Goal: Information Seeking & Learning: Learn about a topic

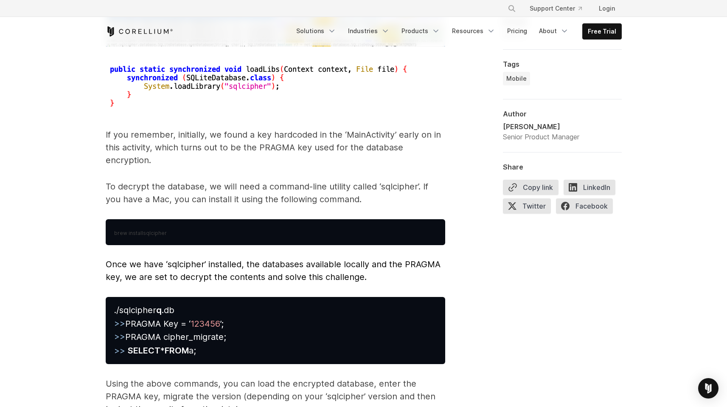
scroll to position [3949, 0]
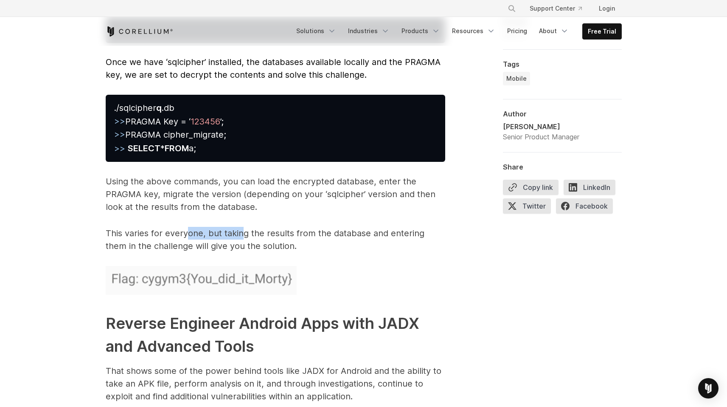
drag, startPoint x: 189, startPoint y: 225, endPoint x: 242, endPoint y: 219, distance: 53.8
click at [241, 227] on p "This varies for everyone, but taking the results from the database and entering…" at bounding box center [276, 239] width 340 height 25
drag, startPoint x: 259, startPoint y: 217, endPoint x: 279, endPoint y: 215, distance: 20.0
click at [279, 227] on p "This varies for everyone, but taking the results from the database and entering…" at bounding box center [276, 239] width 340 height 25
drag, startPoint x: 241, startPoint y: 222, endPoint x: 298, endPoint y: 219, distance: 57.9
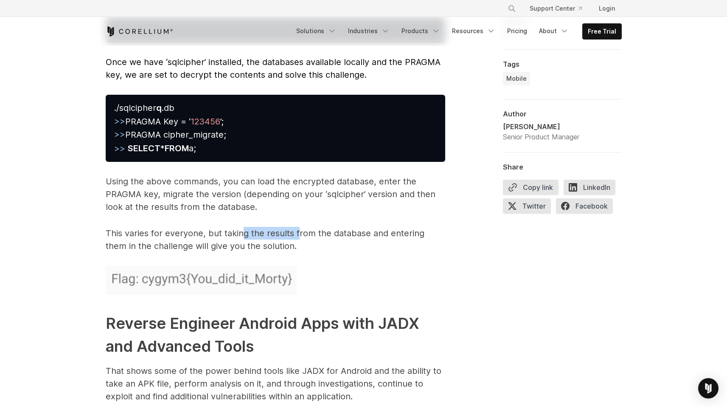
click at [297, 227] on p "This varies for everyone, but taking the results from the database and entering…" at bounding box center [276, 239] width 340 height 25
drag, startPoint x: 307, startPoint y: 218, endPoint x: 407, endPoint y: 220, distance: 99.8
click at [400, 227] on p "This varies for everyone, but taking the results from the database and entering…" at bounding box center [276, 239] width 340 height 25
drag, startPoint x: 171, startPoint y: 230, endPoint x: 229, endPoint y: 229, distance: 57.7
click at [215, 229] on p "This varies for everyone, but taking the results from the database and entering…" at bounding box center [276, 239] width 340 height 25
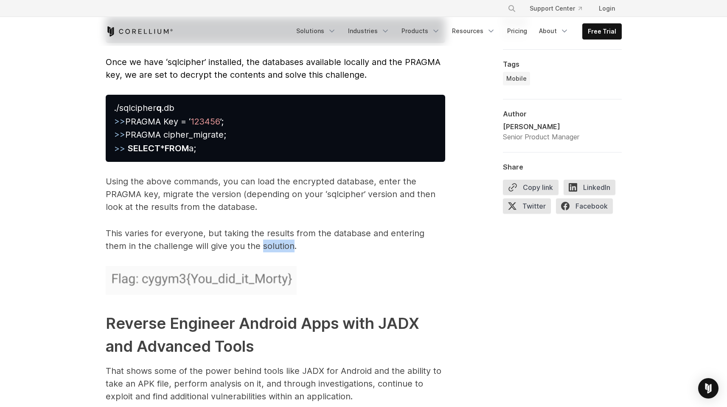
drag, startPoint x: 247, startPoint y: 229, endPoint x: 269, endPoint y: 229, distance: 22.1
click at [269, 229] on p "This varies for everyone, but taking the results from the database and entering…" at bounding box center [276, 239] width 340 height 25
click at [268, 229] on p "This varies for everyone, but taking the results from the database and entering…" at bounding box center [276, 239] width 340 height 25
drag, startPoint x: 149, startPoint y: 97, endPoint x: 189, endPoint y: 96, distance: 40.3
click at [188, 96] on pre "./sqlcipher q .db >> PRAGMA Key = ‘ 123456 ’; >> PRAGMA cipher_migrate; >> SELE…" at bounding box center [276, 128] width 340 height 67
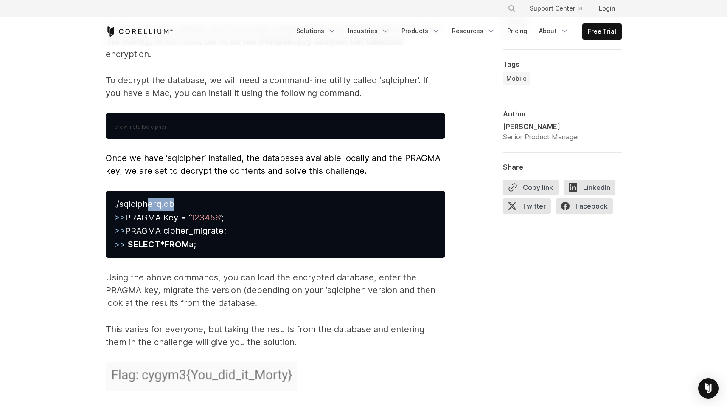
scroll to position [3774, 0]
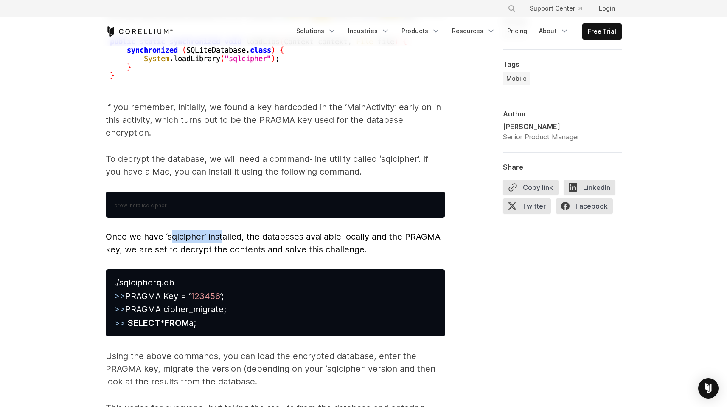
drag, startPoint x: 170, startPoint y: 228, endPoint x: 223, endPoint y: 227, distance: 53.5
click at [222, 231] on span "Once we have ‘sqlcipher’ installed, the databases available locally and the PRA…" at bounding box center [273, 242] width 335 height 23
drag, startPoint x: 233, startPoint y: 227, endPoint x: 250, endPoint y: 226, distance: 17.8
click at [240, 231] on span "Once we have ‘sqlcipher’ installed, the databases available locally and the PRA…" at bounding box center [273, 242] width 335 height 23
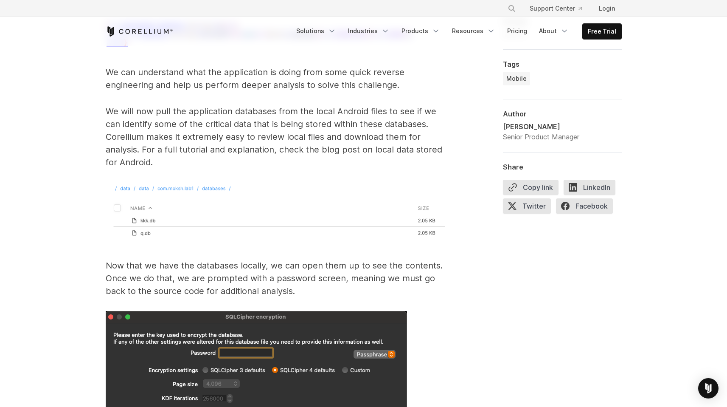
scroll to position [3104, 0]
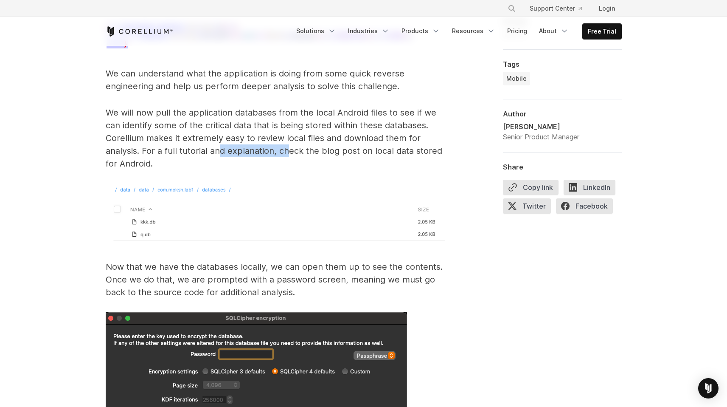
drag, startPoint x: 229, startPoint y: 139, endPoint x: 286, endPoint y: 137, distance: 56.5
click at [286, 137] on p "We will now pull the application databases from the local Android files to see …" at bounding box center [276, 138] width 340 height 64
drag, startPoint x: 339, startPoint y: 137, endPoint x: 376, endPoint y: 142, distance: 37.6
click at [375, 142] on p "We will now pull the application databases from the local Android files to see …" at bounding box center [276, 138] width 340 height 64
drag, startPoint x: 389, startPoint y: 142, endPoint x: 419, endPoint y: 149, distance: 30.9
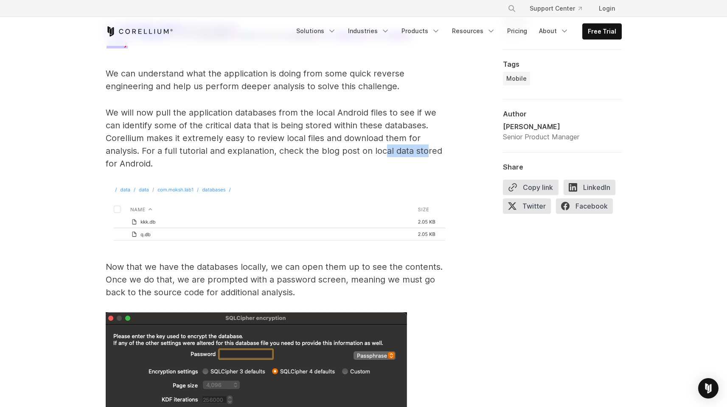
click at [425, 143] on p "We will now pull the application databases from the local Android files to see …" at bounding box center [276, 138] width 340 height 64
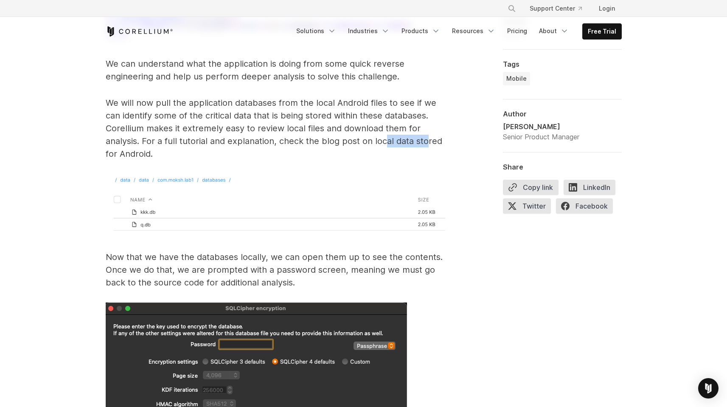
scroll to position [3169, 0]
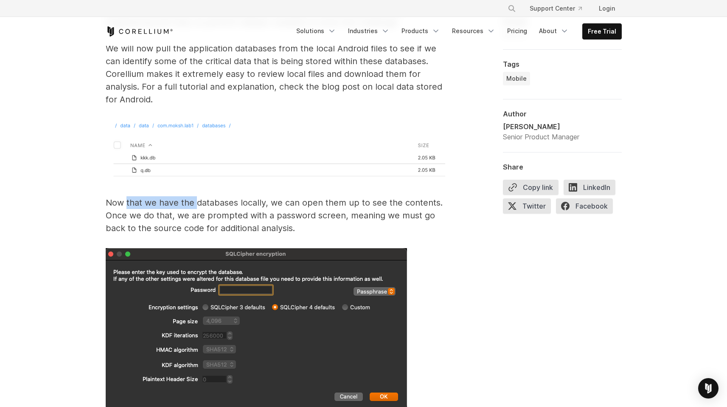
drag, startPoint x: 129, startPoint y: 192, endPoint x: 207, endPoint y: 188, distance: 78.2
click at [200, 196] on p "Now that we have the databases locally, we can open them up to see the contents…" at bounding box center [276, 215] width 340 height 38
drag, startPoint x: 236, startPoint y: 191, endPoint x: 316, endPoint y: 188, distance: 79.8
click at [294, 196] on p "Now that we have the databases locally, we can open them up to see the contents…" at bounding box center [276, 215] width 340 height 38
drag, startPoint x: 316, startPoint y: 188, endPoint x: 354, endPoint y: 188, distance: 37.8
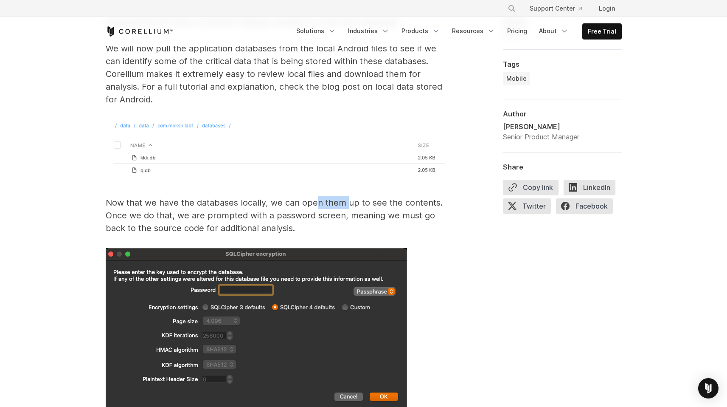
click at [349, 196] on p "Now that we have the databases locally, we can open them up to see the contents…" at bounding box center [276, 215] width 340 height 38
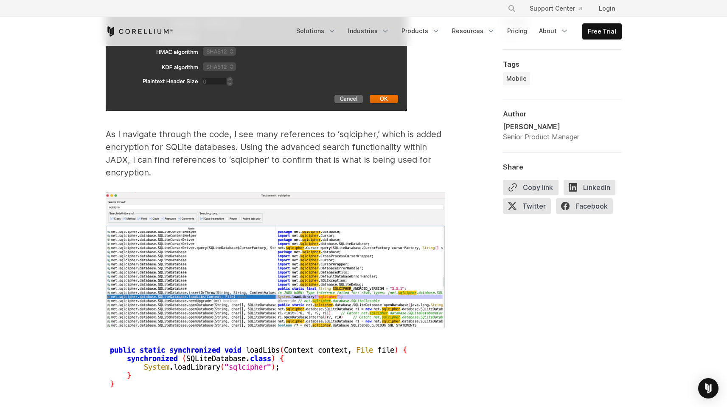
scroll to position [3473, 0]
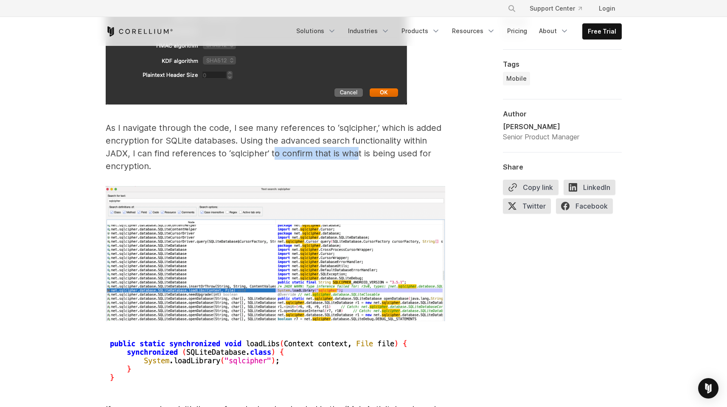
drag, startPoint x: 285, startPoint y: 137, endPoint x: 363, endPoint y: 136, distance: 78.1
click at [356, 136] on p "As I navigate through the code, I see many references to ‘sqlcipher,’ which is …" at bounding box center [276, 146] width 340 height 51
drag, startPoint x: 383, startPoint y: 137, endPoint x: 407, endPoint y: 138, distance: 24.2
click at [405, 138] on p "As I navigate through the code, I see many references to ‘sqlcipher,’ which is …" at bounding box center [276, 146] width 340 height 51
drag, startPoint x: 421, startPoint y: 140, endPoint x: 436, endPoint y: 140, distance: 15.7
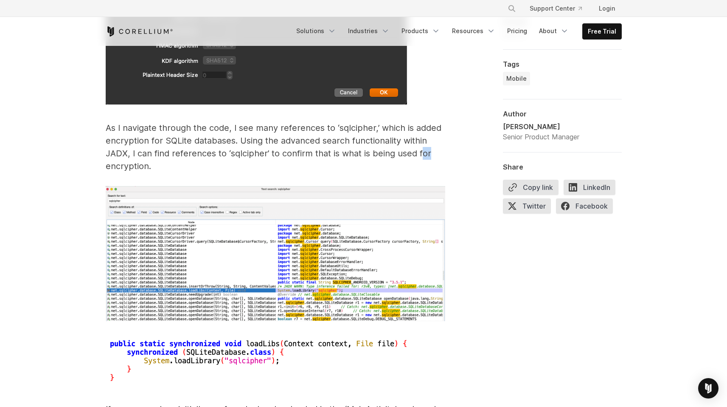
click at [436, 140] on p "As I navigate through the code, I see many references to ‘sqlcipher,’ which is …" at bounding box center [276, 146] width 340 height 51
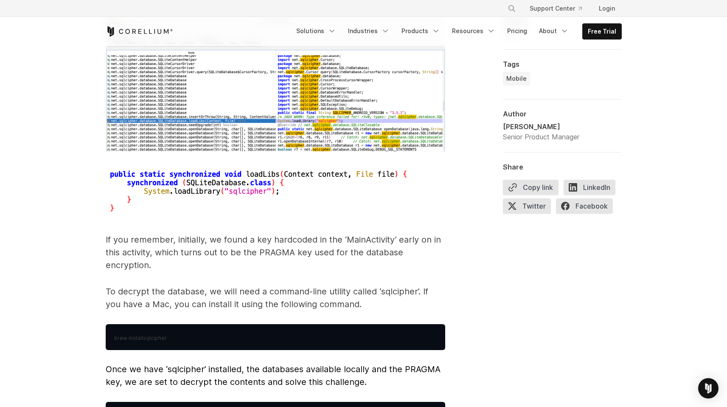
scroll to position [3643, 0]
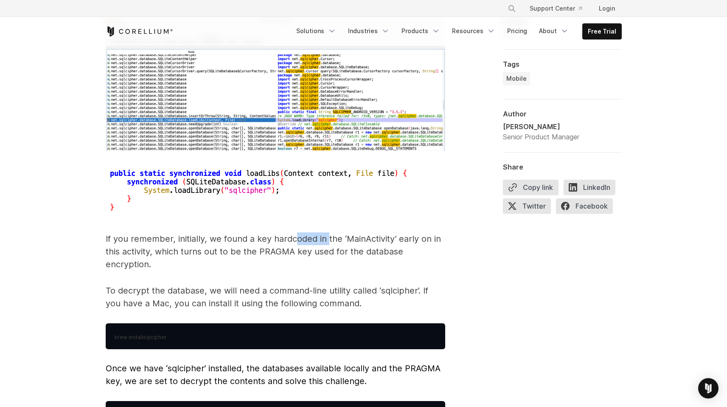
drag, startPoint x: 293, startPoint y: 227, endPoint x: 326, endPoint y: 225, distance: 33.2
click at [326, 232] on p "If you remember, initially, we found a key hardcoded in the ‘MainActivity’ earl…" at bounding box center [276, 251] width 340 height 38
drag, startPoint x: 379, startPoint y: 224, endPoint x: 391, endPoint y: 223, distance: 11.5
click at [391, 232] on p "If you remember, initially, we found a key hardcoded in the ‘MainActivity’ earl…" at bounding box center [276, 251] width 340 height 38
drag, startPoint x: 411, startPoint y: 224, endPoint x: 433, endPoint y: 224, distance: 21.7
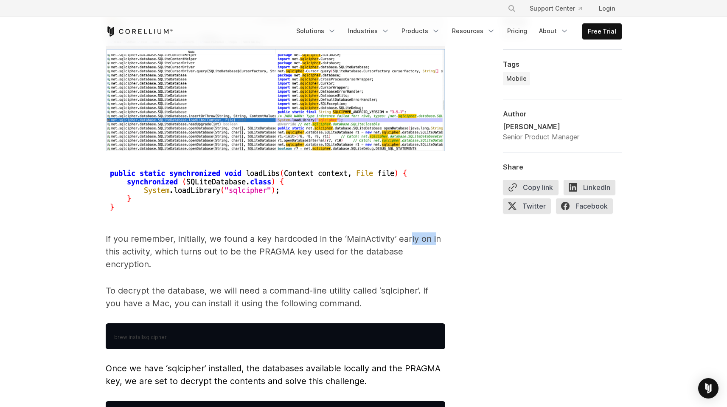
click at [433, 232] on p "If you remember, initially, we found a key hardcoded in the ‘MainActivity’ earl…" at bounding box center [276, 251] width 340 height 38
drag, startPoint x: 228, startPoint y: 241, endPoint x: 237, endPoint y: 240, distance: 9.0
click at [232, 241] on p "If you remember, initially, we found a key hardcoded in the ‘MainActivity’ earl…" at bounding box center [276, 251] width 340 height 38
drag, startPoint x: 253, startPoint y: 240, endPoint x: 285, endPoint y: 239, distance: 32.7
click at [285, 239] on p "If you remember, initially, we found a key hardcoded in the ‘MainActivity’ earl…" at bounding box center [276, 251] width 340 height 38
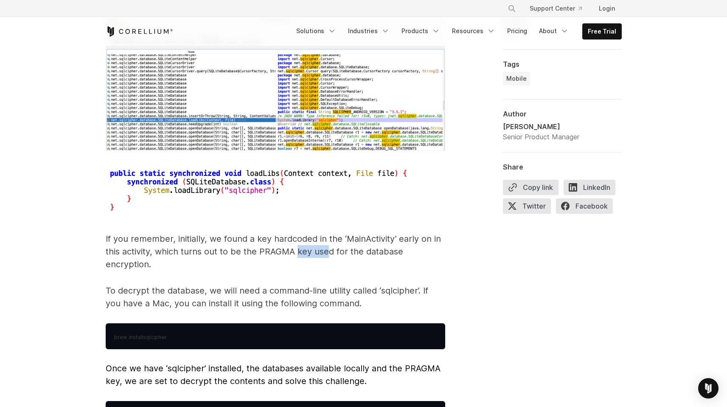
drag, startPoint x: 298, startPoint y: 238, endPoint x: 330, endPoint y: 236, distance: 31.9
click at [330, 236] on p "If you remember, initially, we found a key hardcoded in the ‘MainActivity’ earl…" at bounding box center [276, 251] width 340 height 38
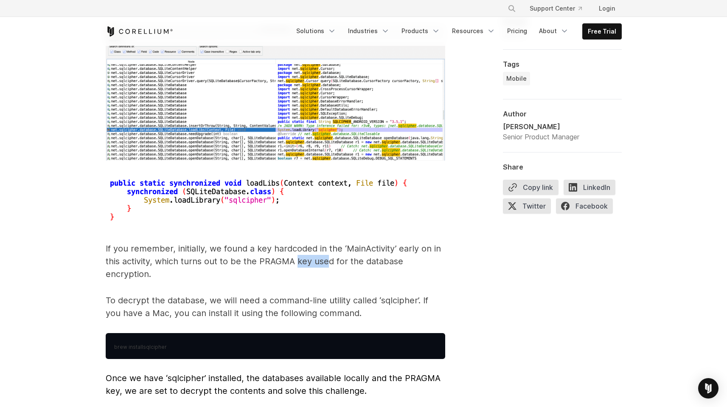
scroll to position [3630, 0]
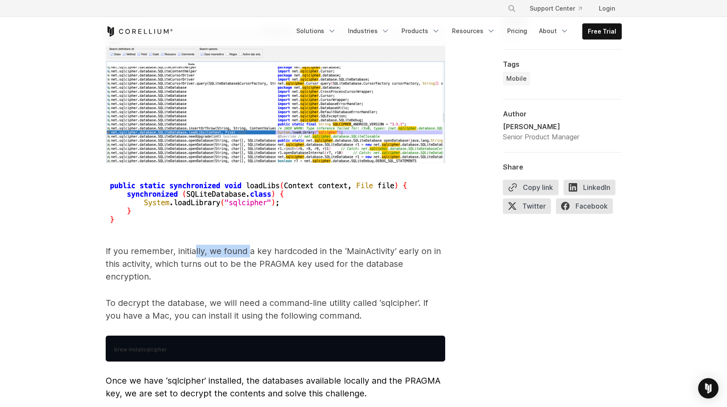
drag, startPoint x: 197, startPoint y: 241, endPoint x: 259, endPoint y: 235, distance: 61.8
click at [249, 245] on p "If you remember, initially, we found a key hardcoded in the ‘MainActivity’ earl…" at bounding box center [276, 264] width 340 height 38
drag, startPoint x: 279, startPoint y: 234, endPoint x: 318, endPoint y: 235, distance: 38.6
click at [318, 245] on p "If you remember, initially, we found a key hardcoded in the ‘MainActivity’ earl…" at bounding box center [276, 264] width 340 height 38
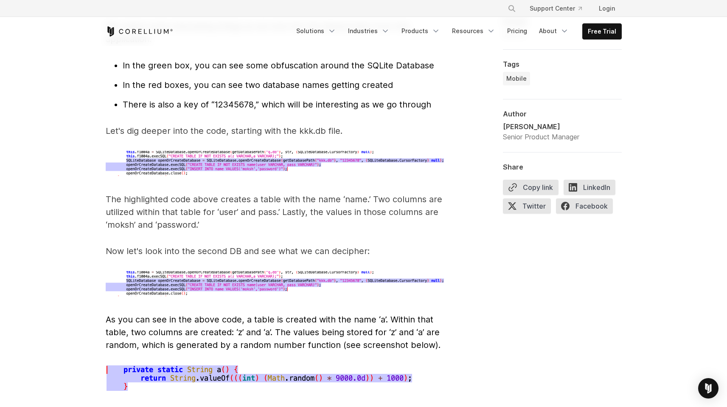
scroll to position [2760, 0]
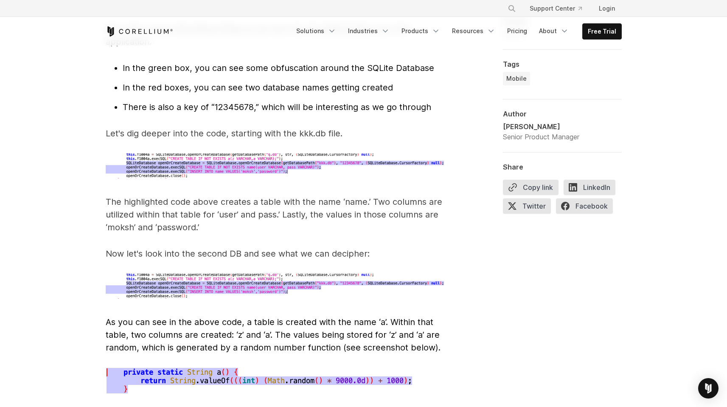
click at [225, 102] on span "There is also a key of “12345678,” which will be interesting as we go through" at bounding box center [277, 107] width 309 height 10
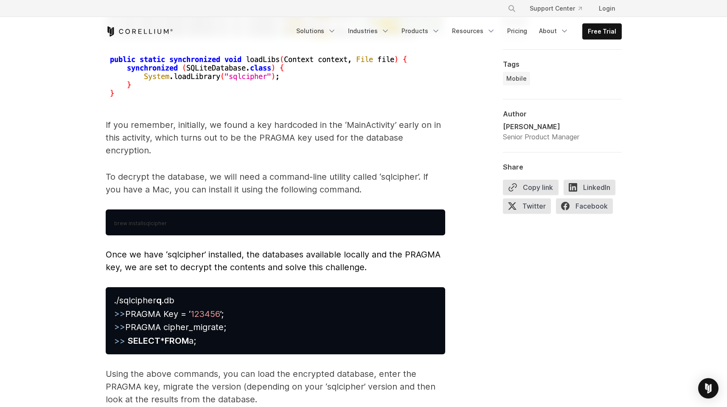
scroll to position [3759, 0]
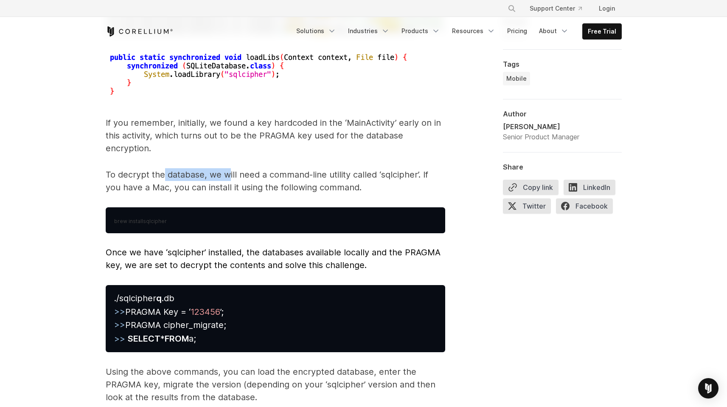
drag, startPoint x: 163, startPoint y: 161, endPoint x: 257, endPoint y: 160, distance: 94.3
click at [229, 168] on p "To decrypt the database, we will need a command-line utility called ‘sqlcipher’…" at bounding box center [276, 180] width 340 height 25
drag, startPoint x: 276, startPoint y: 159, endPoint x: 343, endPoint y: 160, distance: 67.1
click at [339, 168] on p "To decrypt the database, we will need a command-line utility called ‘sqlcipher’…" at bounding box center [276, 180] width 340 height 25
drag, startPoint x: 352, startPoint y: 160, endPoint x: 377, endPoint y: 160, distance: 25.1
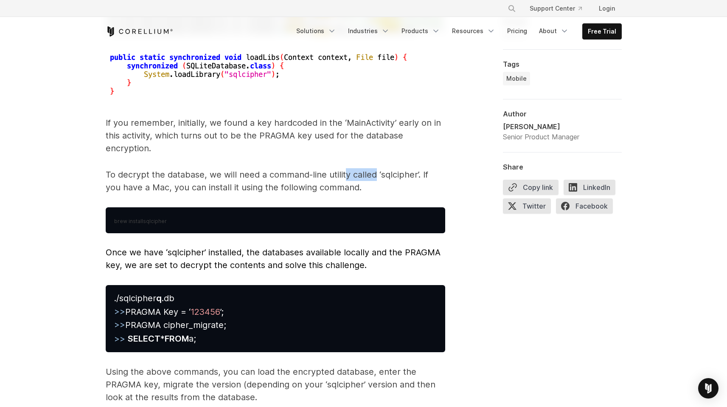
click at [376, 168] on p "To decrypt the database, we will need a command-line utility called ‘sqlcipher’…" at bounding box center [276, 180] width 340 height 25
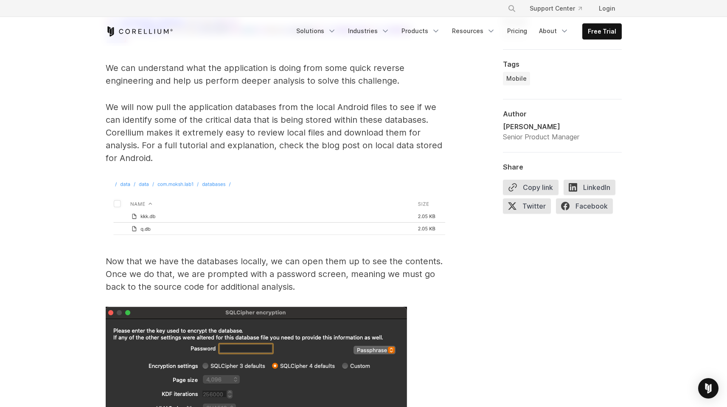
scroll to position [3108, 0]
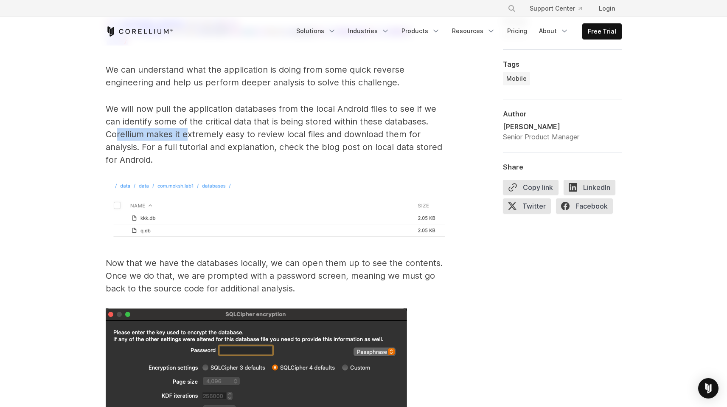
drag, startPoint x: 130, startPoint y: 120, endPoint x: 200, endPoint y: 118, distance: 69.6
click at [187, 118] on p "We will now pull the application databases from the local Android files to see …" at bounding box center [276, 134] width 340 height 64
click at [208, 118] on p "We will now pull the application databases from the local Android files to see …" at bounding box center [276, 134] width 340 height 64
drag, startPoint x: 233, startPoint y: 124, endPoint x: 294, endPoint y: 122, distance: 60.7
click at [292, 122] on p "We will now pull the application databases from the local Android files to see …" at bounding box center [276, 134] width 340 height 64
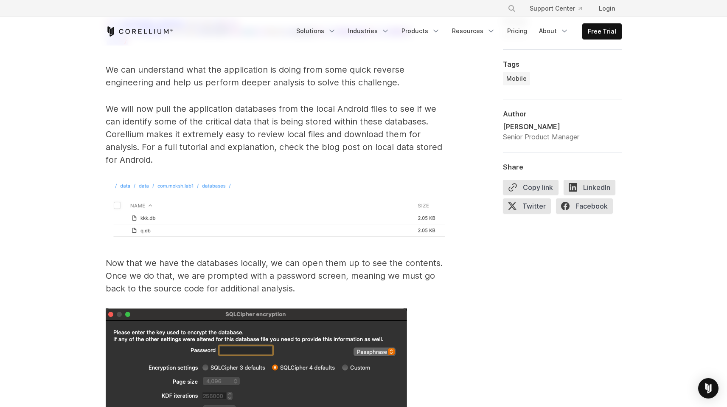
click at [318, 123] on p "We will now pull the application databases from the local Android files to see …" at bounding box center [276, 134] width 340 height 64
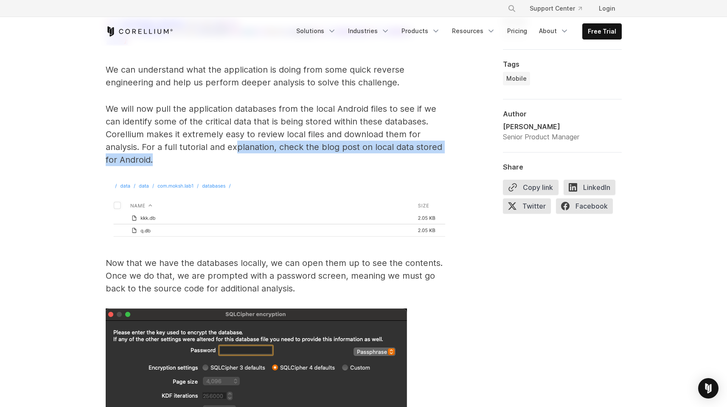
drag, startPoint x: 179, startPoint y: 141, endPoint x: 238, endPoint y: 134, distance: 59.4
click at [235, 135] on p "We will now pull the application databases from the local Android files to see …" at bounding box center [276, 134] width 340 height 64
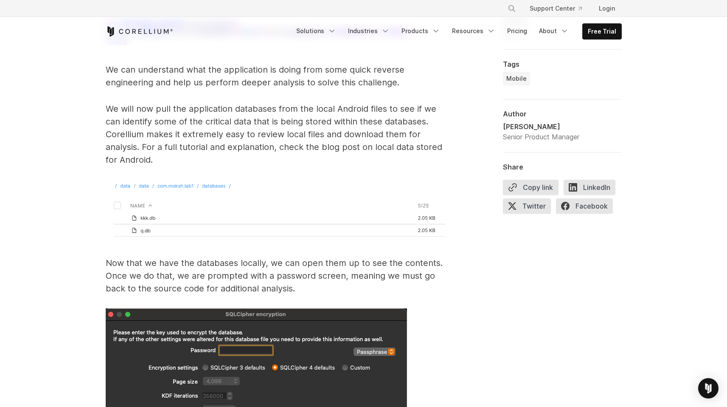
drag, startPoint x: 295, startPoint y: 133, endPoint x: 344, endPoint y: 135, distance: 48.9
click at [339, 135] on p "We will now pull the application databases from the local Android files to see …" at bounding box center [276, 134] width 340 height 64
drag, startPoint x: 375, startPoint y: 136, endPoint x: 441, endPoint y: 137, distance: 65.8
click at [441, 137] on p "We will now pull the application databases from the local Android files to see …" at bounding box center [276, 134] width 340 height 64
click at [276, 142] on p "We will now pull the application databases from the local Android files to see …" at bounding box center [276, 134] width 340 height 64
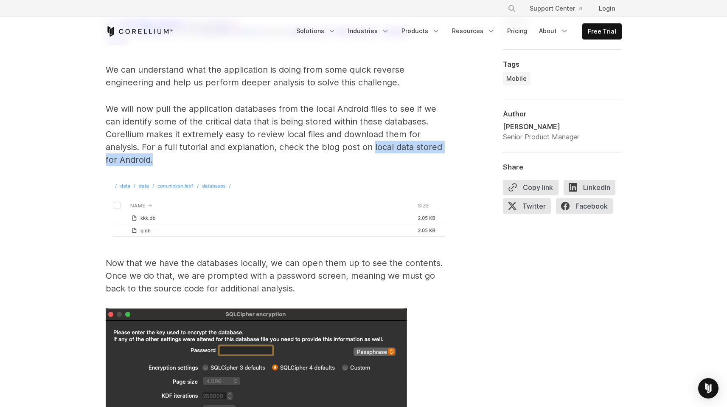
drag, startPoint x: 374, startPoint y: 135, endPoint x: 380, endPoint y: 144, distance: 10.1
click at [380, 144] on p "We will now pull the application databases from the local Android files to see …" at bounding box center [276, 134] width 340 height 64
click at [379, 143] on p "We will now pull the application databases from the local Android files to see …" at bounding box center [276, 134] width 340 height 64
click at [371, 135] on p "We will now pull the application databases from the local Android files to see …" at bounding box center [276, 134] width 340 height 64
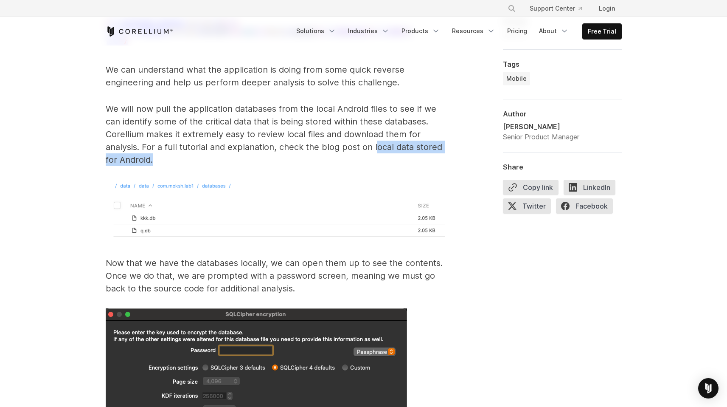
drag, startPoint x: 374, startPoint y: 133, endPoint x: 385, endPoint y: 145, distance: 16.5
click at [385, 145] on p "We will now pull the application databases from the local Android files to see …" at bounding box center [276, 134] width 340 height 64
copy p "local data stored for Android."
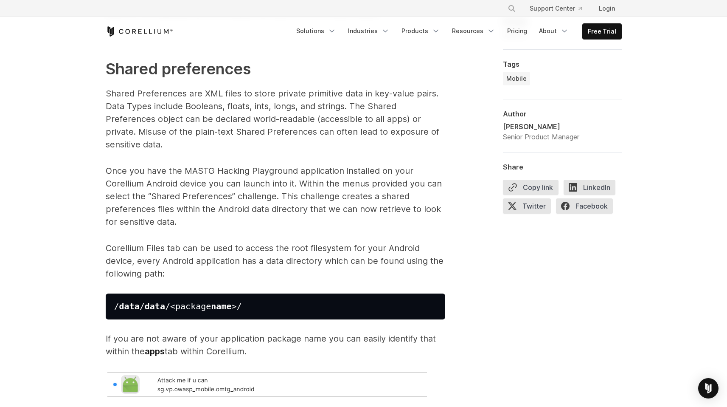
scroll to position [838, 0]
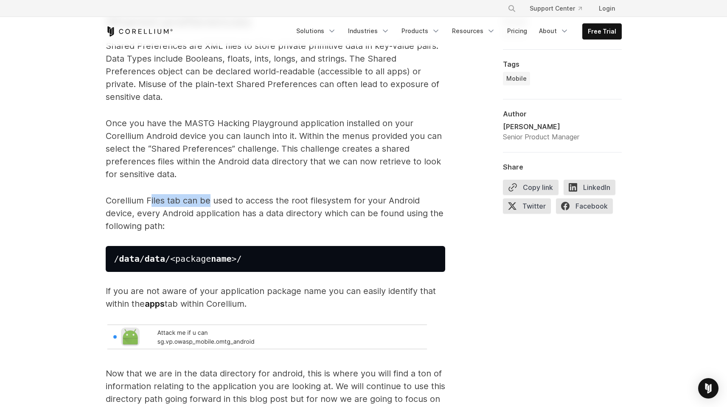
drag, startPoint x: 157, startPoint y: 187, endPoint x: 209, endPoint y: 185, distance: 51.4
click at [209, 194] on p "Corellium Files tab can be used to access the root filesystem for your Android …" at bounding box center [276, 213] width 340 height 38
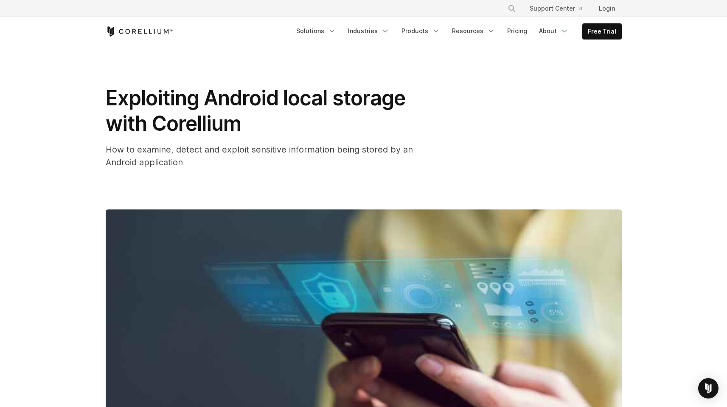
scroll to position [0, 0]
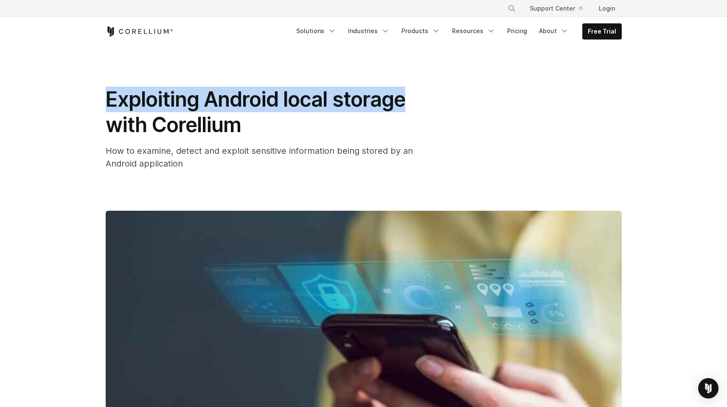
drag, startPoint x: 422, startPoint y: 104, endPoint x: 110, endPoint y: 101, distance: 312.9
click at [110, 101] on h1 "Exploiting Android local storage with Corellium" at bounding box center [276, 112] width 340 height 51
copy span "Exploiting Android local storage"
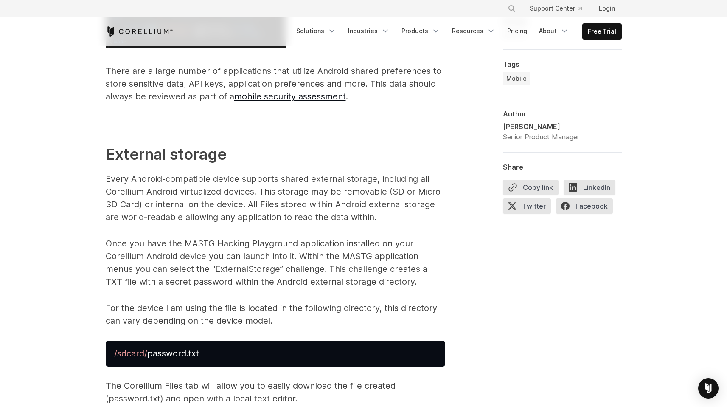
scroll to position [1311, 0]
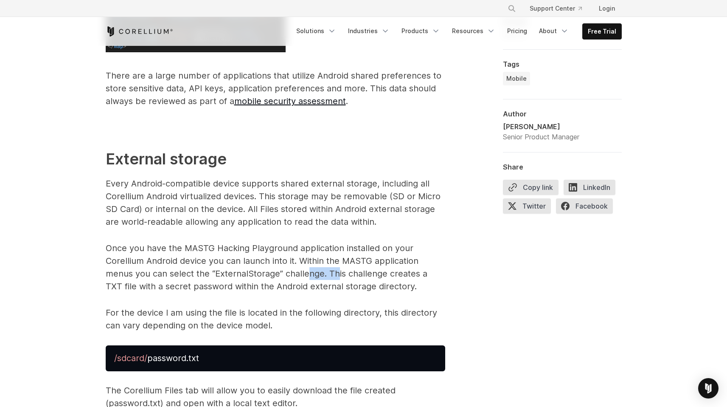
drag, startPoint x: 315, startPoint y: 256, endPoint x: 336, endPoint y: 255, distance: 21.2
click at [335, 255] on p "Once you have the MASTG Hacking Playground application installed on your Corell…" at bounding box center [276, 267] width 340 height 51
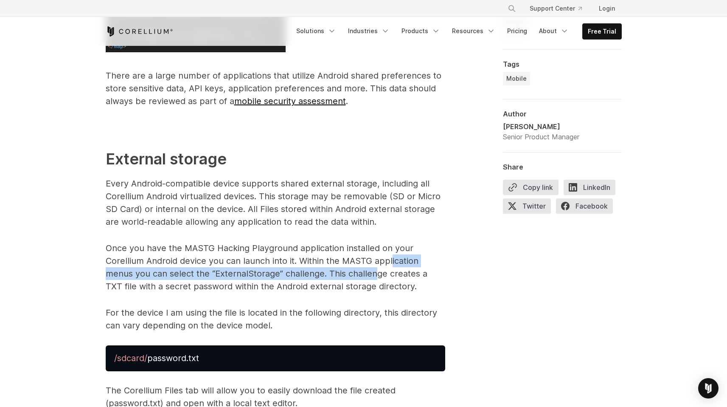
drag, startPoint x: 383, startPoint y: 254, endPoint x: 391, endPoint y: 253, distance: 8.1
click at [391, 253] on p "Once you have the MASTG Hacking Playground application installed on your Corell…" at bounding box center [276, 267] width 340 height 51
click at [328, 259] on p "Once you have the MASTG Hacking Playground application installed on your Corell…" at bounding box center [276, 267] width 340 height 51
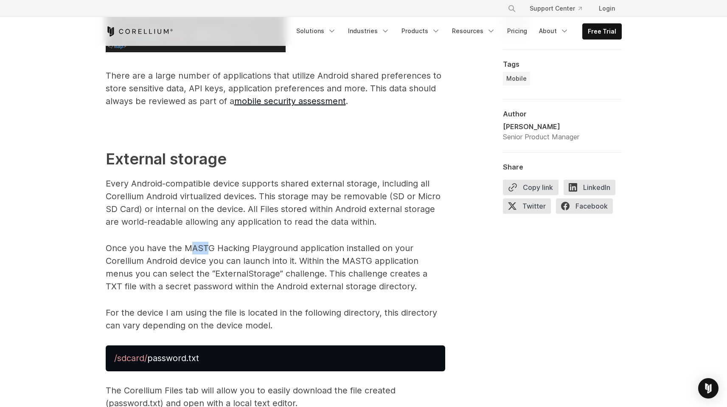
drag, startPoint x: 191, startPoint y: 236, endPoint x: 207, endPoint y: 234, distance: 15.8
click at [207, 242] on p "Once you have the MASTG Hacking Playground application installed on your Corell…" at bounding box center [276, 267] width 340 height 51
drag, startPoint x: 216, startPoint y: 234, endPoint x: 260, endPoint y: 236, distance: 44.6
click at [256, 242] on p "Once you have the MASTG Hacking Playground application installed on your Corell…" at bounding box center [276, 267] width 340 height 51
click at [260, 242] on p "Once you have the MASTG Hacking Playground application installed on your Corell…" at bounding box center [276, 267] width 340 height 51
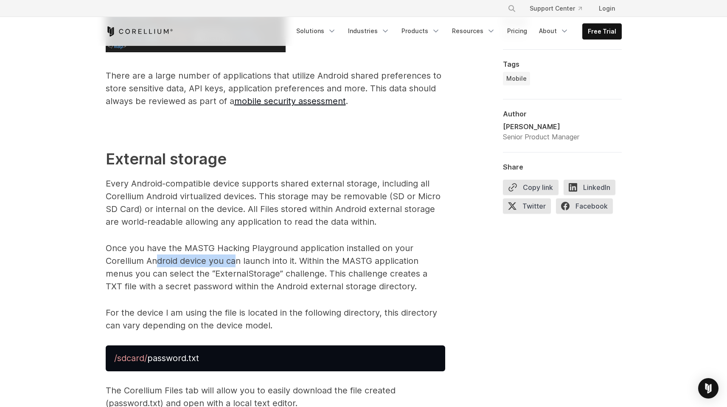
drag, startPoint x: 155, startPoint y: 245, endPoint x: 235, endPoint y: 247, distance: 79.8
click at [234, 247] on p "Once you have the MASTG Hacking Playground application installed on your Corell…" at bounding box center [276, 267] width 340 height 51
drag, startPoint x: 265, startPoint y: 246, endPoint x: 275, endPoint y: 245, distance: 10.2
click at [275, 246] on p "Once you have the MASTG Hacking Playground application installed on your Corell…" at bounding box center [276, 267] width 340 height 51
click at [280, 245] on p "Once you have the MASTG Hacking Playground application installed on your Corell…" at bounding box center [276, 267] width 340 height 51
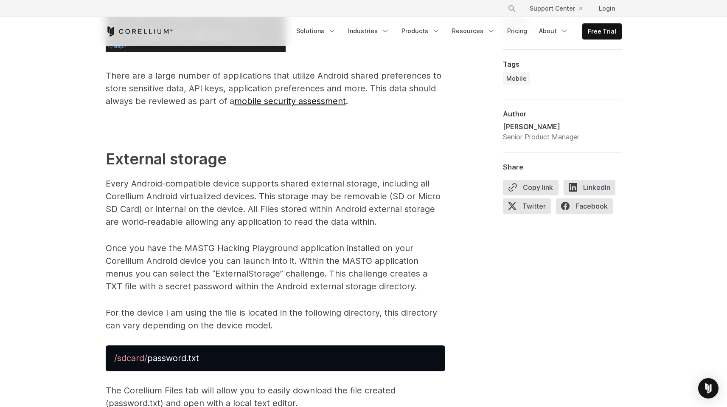
click at [251, 242] on p "Once you have the MASTG Hacking Playground application installed on your Corell…" at bounding box center [276, 267] width 340 height 51
drag, startPoint x: 183, startPoint y: 234, endPoint x: 251, endPoint y: 235, distance: 68.4
click at [251, 242] on p "Once you have the MASTG Hacking Playground application installed on your Corell…" at bounding box center [276, 267] width 340 height 51
copy p "MASTG Hacking"
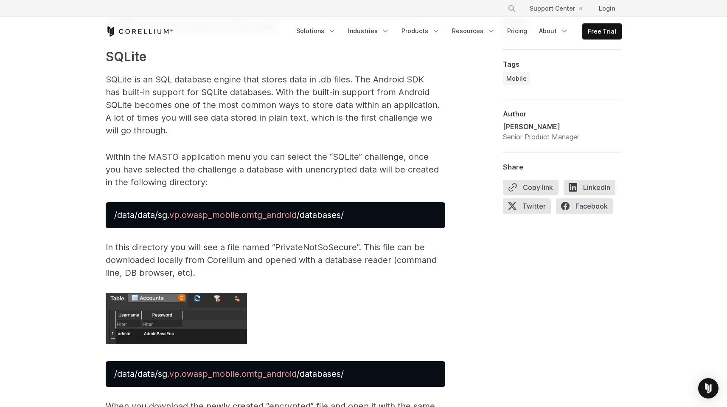
scroll to position [1889, 0]
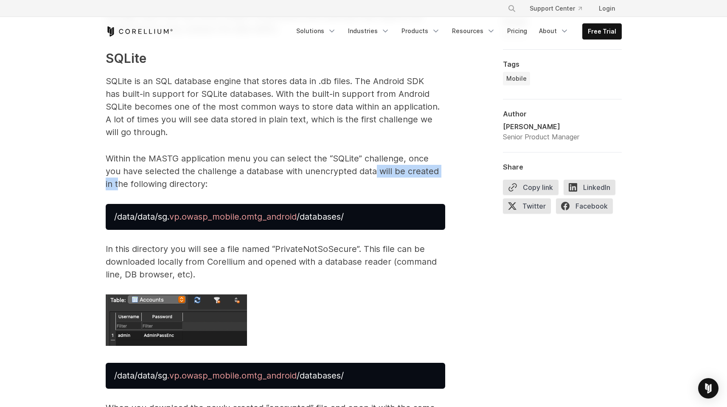
drag, startPoint x: 425, startPoint y: 159, endPoint x: 435, endPoint y: 159, distance: 10.2
click at [434, 159] on p "Within the MASTG application menu you can select the “SQLite” challenge, once y…" at bounding box center [276, 171] width 340 height 38
click at [440, 159] on p "Within the MASTG application menu you can select the “SQLite” challenge, once y…" at bounding box center [276, 171] width 340 height 38
drag, startPoint x: 274, startPoint y: 158, endPoint x: 343, endPoint y: 159, distance: 69.6
click at [341, 160] on p "Within the MASTG application menu you can select the “SQLite” challenge, once y…" at bounding box center [276, 171] width 340 height 38
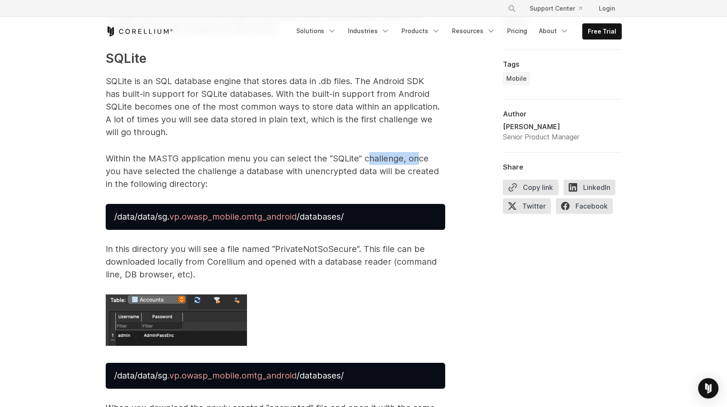
drag, startPoint x: 368, startPoint y: 152, endPoint x: 418, endPoint y: 151, distance: 50.1
click at [418, 152] on p "Within the MASTG application menu you can select the “SQLite” challenge, once y…" at bounding box center [276, 171] width 340 height 38
drag, startPoint x: 169, startPoint y: 146, endPoint x: 259, endPoint y: 149, distance: 90.4
click at [253, 152] on p "Within the MASTG application menu you can select the “SQLite” challenge, once y…" at bounding box center [276, 171] width 340 height 38
drag, startPoint x: 274, startPoint y: 149, endPoint x: 332, endPoint y: 150, distance: 58.2
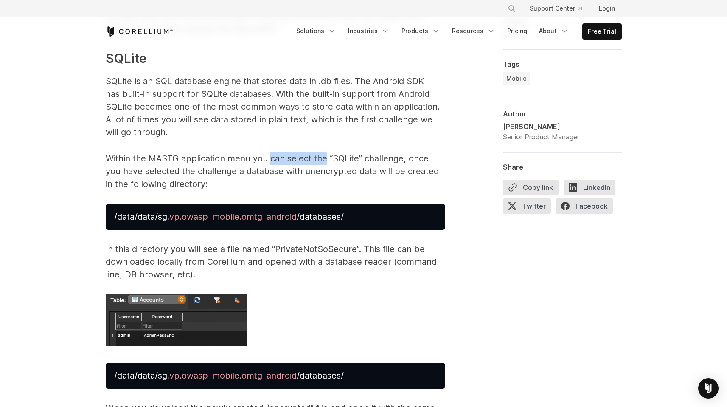
click at [327, 152] on p "Within the MASTG application menu you can select the “SQLite” challenge, once y…" at bounding box center [276, 171] width 340 height 38
drag, startPoint x: 368, startPoint y: 146, endPoint x: 391, endPoint y: 147, distance: 23.4
click at [391, 152] on p "Within the MASTG application menu you can select the “SQLite” challenge, once y…" at bounding box center [276, 171] width 340 height 38
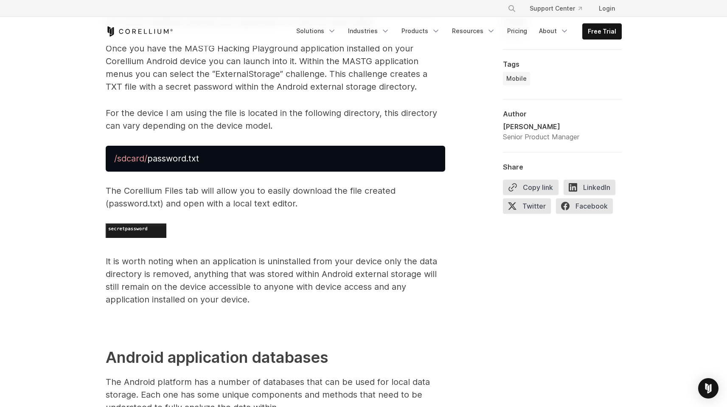
scroll to position [1513, 0]
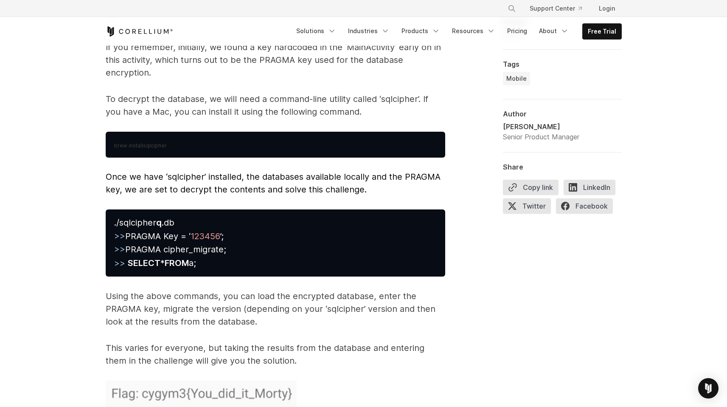
scroll to position [3830, 0]
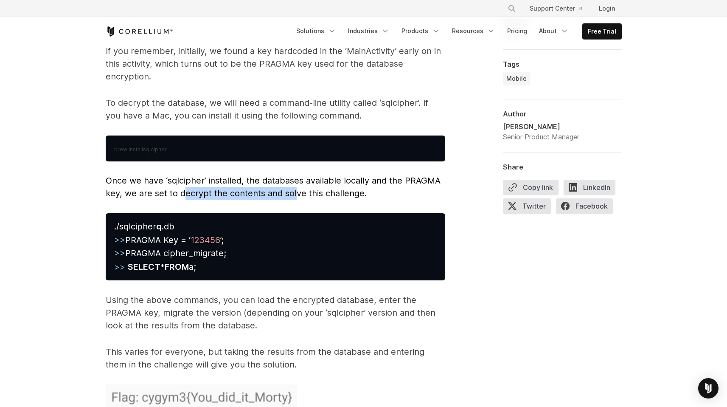
drag, startPoint x: 240, startPoint y: 180, endPoint x: 297, endPoint y: 181, distance: 56.9
click at [297, 181] on p "Once we have ‘sqlcipher’ installed, the databases available locally and the PRA…" at bounding box center [276, 186] width 340 height 25
drag, startPoint x: 346, startPoint y: 176, endPoint x: 354, endPoint y: 175, distance: 8.5
click at [352, 176] on span "Once we have ‘sqlcipher’ installed, the databases available locally and the PRA…" at bounding box center [273, 186] width 335 height 23
drag, startPoint x: 392, startPoint y: 166, endPoint x: 418, endPoint y: 169, distance: 25.6
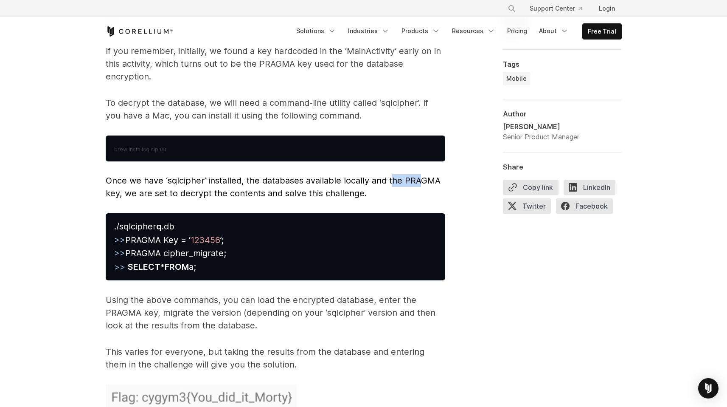
click at [418, 175] on span "Once we have ‘sqlcipher’ installed, the databases available locally and the PRA…" at bounding box center [273, 186] width 335 height 23
drag, startPoint x: 147, startPoint y: 182, endPoint x: 209, endPoint y: 181, distance: 62.4
click at [187, 181] on span "Once we have ‘sqlcipher’ installed, the databases available locally and the PRA…" at bounding box center [273, 186] width 335 height 23
drag, startPoint x: 222, startPoint y: 181, endPoint x: 306, endPoint y: 183, distance: 84.1
click at [293, 182] on span "Once we have ‘sqlcipher’ installed, the databases available locally and the PRA…" at bounding box center [273, 186] width 335 height 23
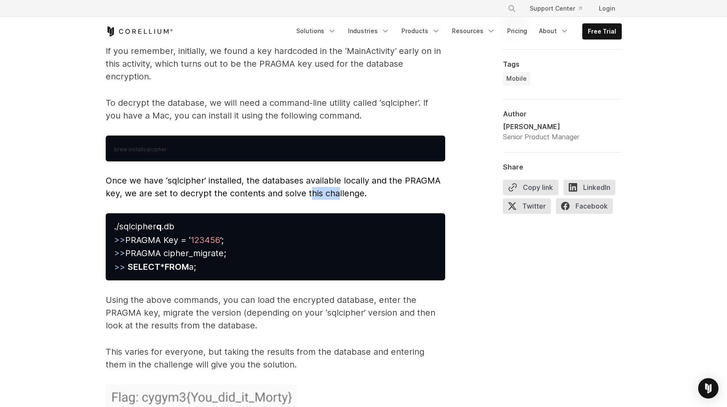
drag, startPoint x: 312, startPoint y: 183, endPoint x: 345, endPoint y: 182, distance: 33.6
click at [336, 183] on span "Once we have ‘sqlcipher’ installed, the databases available locally and the PRA…" at bounding box center [273, 186] width 335 height 23
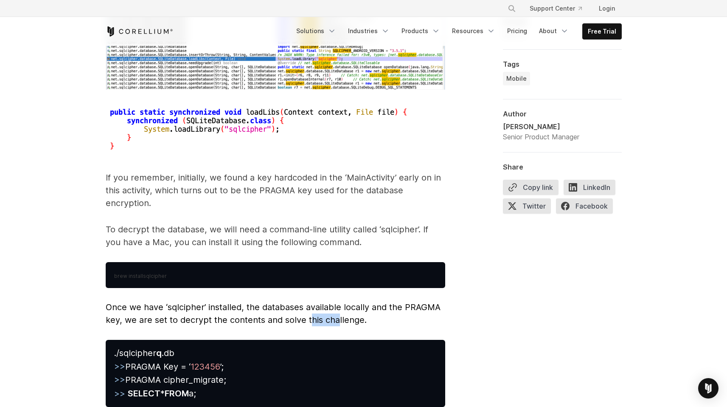
scroll to position [3697, 0]
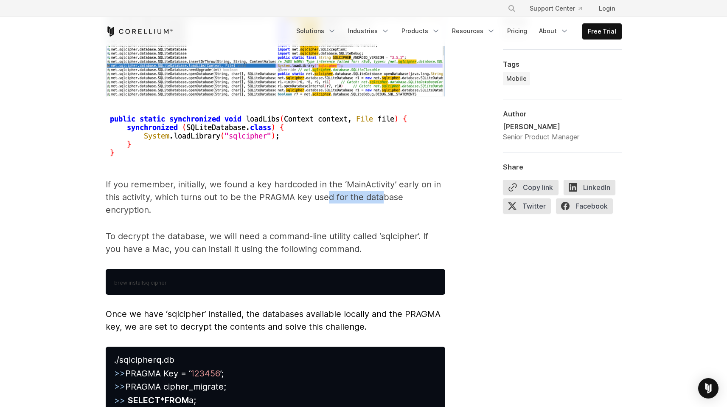
drag, startPoint x: 335, startPoint y: 187, endPoint x: 385, endPoint y: 185, distance: 49.7
click at [385, 185] on p "If you remember, initially, we found a key hardcoded in the ‘MainActivity’ earl…" at bounding box center [276, 197] width 340 height 38
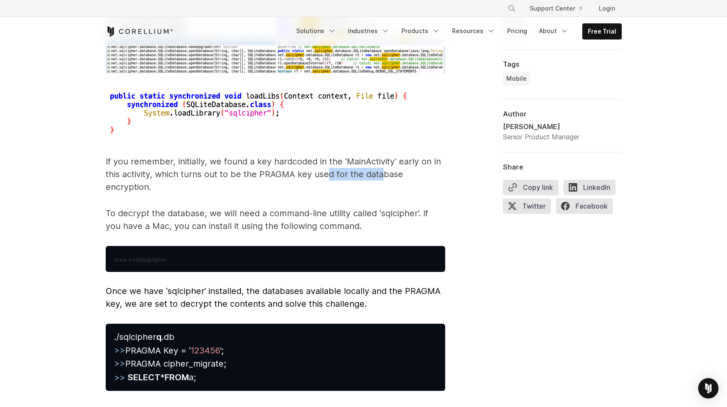
scroll to position [3771, 0]
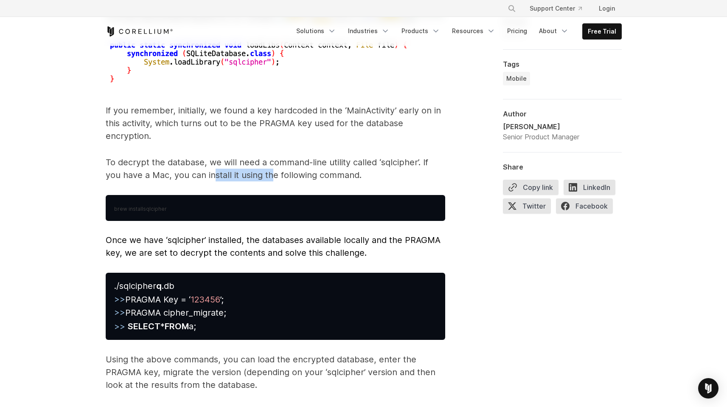
drag, startPoint x: 194, startPoint y: 160, endPoint x: 255, endPoint y: 158, distance: 60.3
click at [255, 158] on p "To decrypt the database, we will need a command-line utility called ‘sqlcipher’…" at bounding box center [276, 168] width 340 height 25
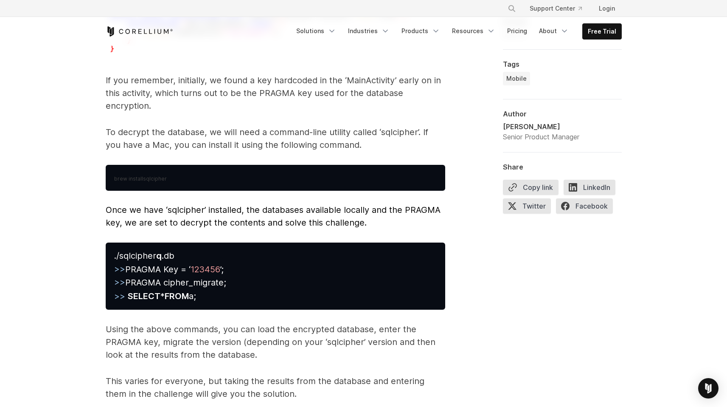
scroll to position [3827, 0]
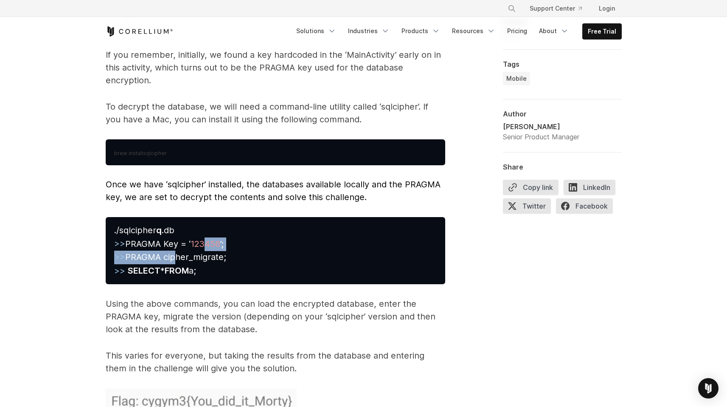
drag, startPoint x: 173, startPoint y: 242, endPoint x: 206, endPoint y: 236, distance: 34.2
click at [206, 236] on pre "./sqlcipher q .db >> PRAGMA Key = ‘ 123456 ’; >> PRAGMA cipher_migrate; >> SELE…" at bounding box center [276, 250] width 340 height 67
click at [233, 236] on pre "./sqlcipher q .db >> PRAGMA Key = ‘ 123456 ’; >> PRAGMA cipher_migrate; >> SELE…" at bounding box center [276, 250] width 340 height 67
drag, startPoint x: 183, startPoint y: 240, endPoint x: 205, endPoint y: 238, distance: 22.2
click at [208, 238] on span "./sqlcipher q .db >> PRAGMA Key = ‘ 123456 ’; >> PRAGMA cipher_migrate; >> SELE…" at bounding box center [170, 250] width 112 height 51
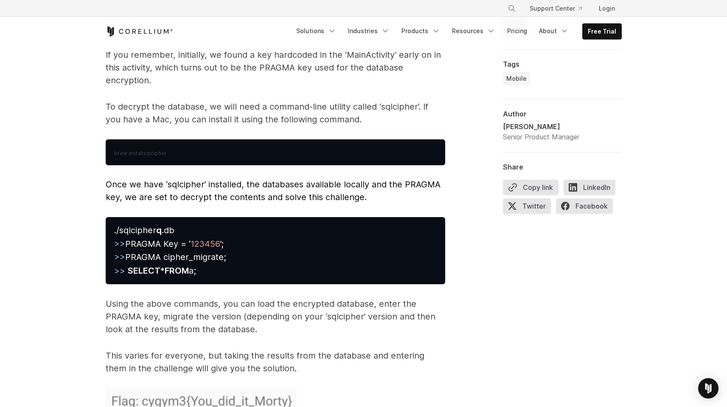
click at [174, 236] on pre "./sqlcipher q .db >> PRAGMA Key = ‘ 123456 ’; >> PRAGMA cipher_migrate; >> SELE…" at bounding box center [276, 250] width 340 height 67
click at [149, 241] on span "./sqlcipher q .db >> PRAGMA Key = ‘ 123456 ’; >> PRAGMA cipher_migrate; >> SELE…" at bounding box center [170, 250] width 112 height 51
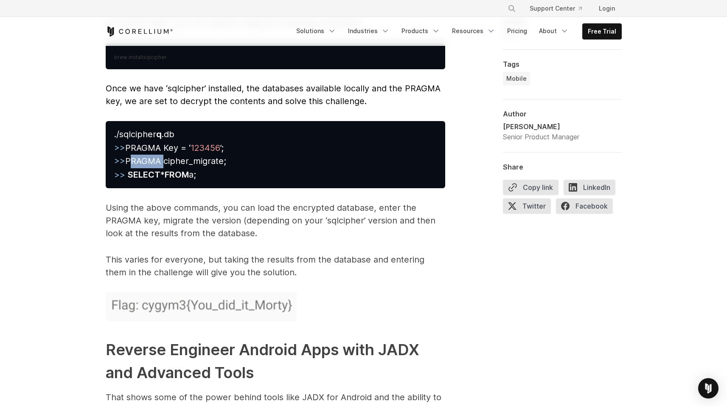
scroll to position [3924, 0]
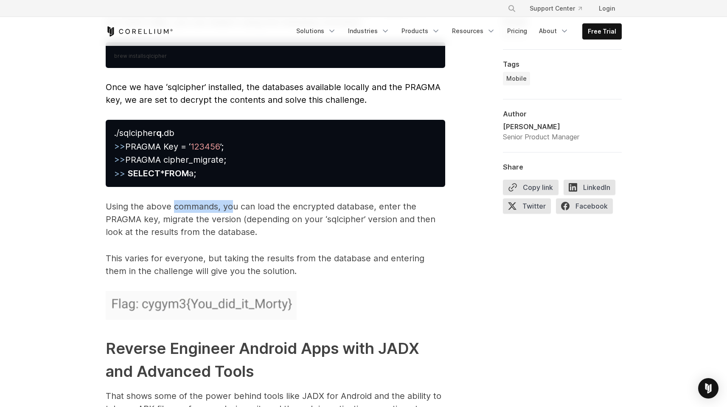
click at [234, 200] on p "Using the above commands, you can load the encrypted database, enter the PRAGMA…" at bounding box center [276, 219] width 340 height 38
drag, startPoint x: 284, startPoint y: 188, endPoint x: 363, endPoint y: 191, distance: 78.6
click at [356, 200] on p "Using the above commands, you can load the encrypted database, enter the PRAGMA…" at bounding box center [276, 219] width 340 height 38
drag, startPoint x: 369, startPoint y: 192, endPoint x: 391, endPoint y: 193, distance: 21.2
click at [389, 200] on p "Using the above commands, you can load the encrypted database, enter the PRAGMA…" at bounding box center [276, 219] width 340 height 38
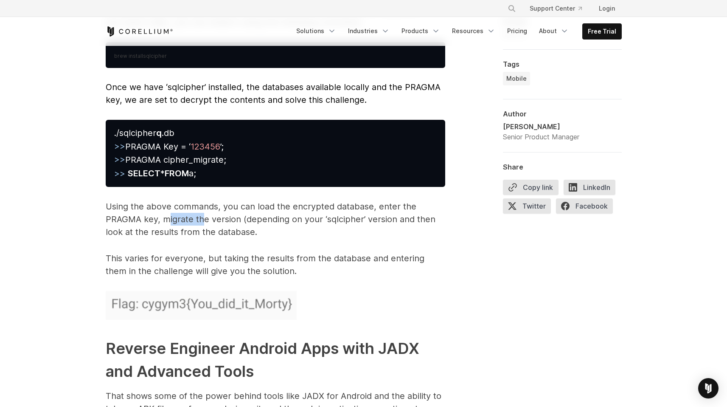
drag, startPoint x: 173, startPoint y: 209, endPoint x: 205, endPoint y: 208, distance: 31.9
click at [204, 208] on p "Using the above commands, you can load the encrypted database, enter the PRAGMA…" at bounding box center [276, 219] width 340 height 38
drag, startPoint x: 222, startPoint y: 208, endPoint x: 227, endPoint y: 208, distance: 5.1
click at [227, 208] on p "Using the above commands, you can load the encrypted database, enter the PRAGMA…" at bounding box center [276, 219] width 340 height 38
drag, startPoint x: 307, startPoint y: 206, endPoint x: 318, endPoint y: 205, distance: 10.2
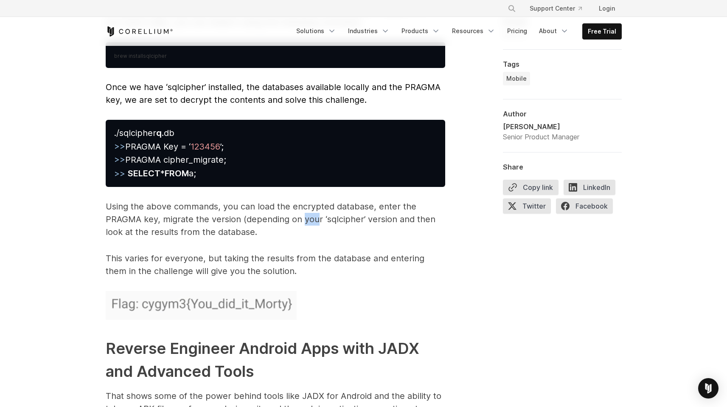
click at [318, 205] on p "Using the above commands, you can load the encrypted database, enter the PRAGMA…" at bounding box center [276, 219] width 340 height 38
click at [208, 213] on p "Using the above commands, you can load the encrypted database, enter the PRAGMA…" at bounding box center [276, 219] width 340 height 38
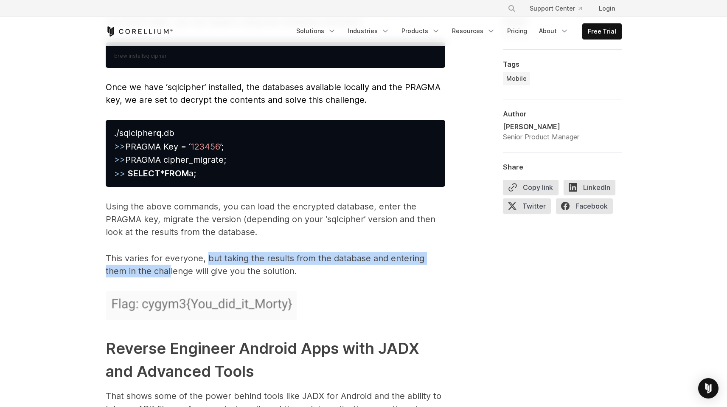
drag, startPoint x: 173, startPoint y: 250, endPoint x: 207, endPoint y: 244, distance: 34.6
click at [207, 252] on p "This varies for everyone, but taking the results from the database and entering…" at bounding box center [276, 264] width 340 height 25
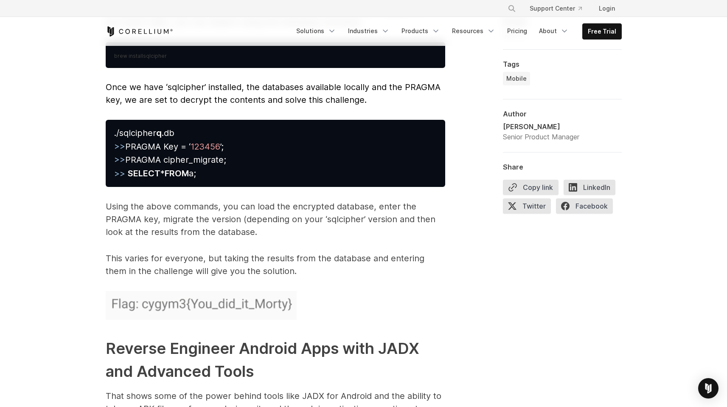
drag, startPoint x: 228, startPoint y: 242, endPoint x: 234, endPoint y: 241, distance: 6.4
click at [228, 252] on p "This varies for everyone, but taking the results from the database and entering…" at bounding box center [276, 264] width 340 height 25
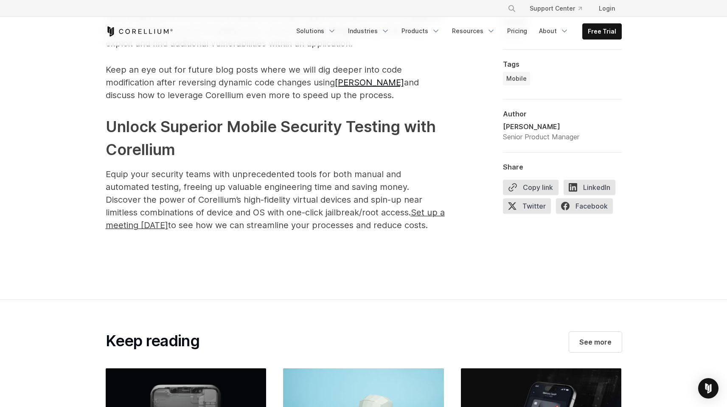
scroll to position [4125, 0]
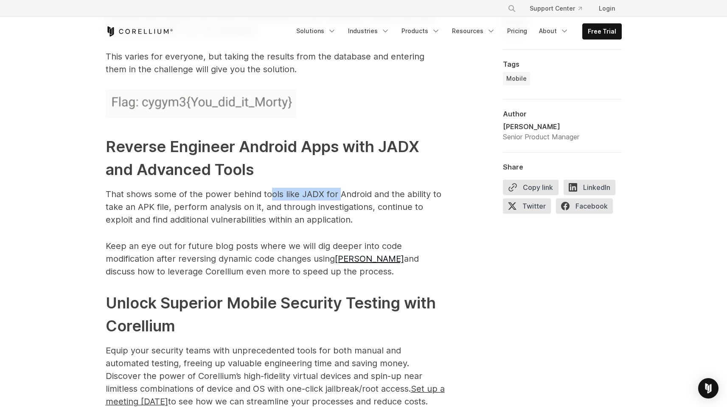
drag, startPoint x: 311, startPoint y: 180, endPoint x: 349, endPoint y: 179, distance: 37.4
click at [340, 188] on p "That shows some of the power behind tools like JADX for Android and the ability…" at bounding box center [276, 207] width 340 height 38
click at [378, 188] on p "That shows some of the power behind tools like JADX for Android and the ability…" at bounding box center [276, 207] width 340 height 38
drag, startPoint x: 102, startPoint y: 191, endPoint x: 166, endPoint y: 192, distance: 63.7
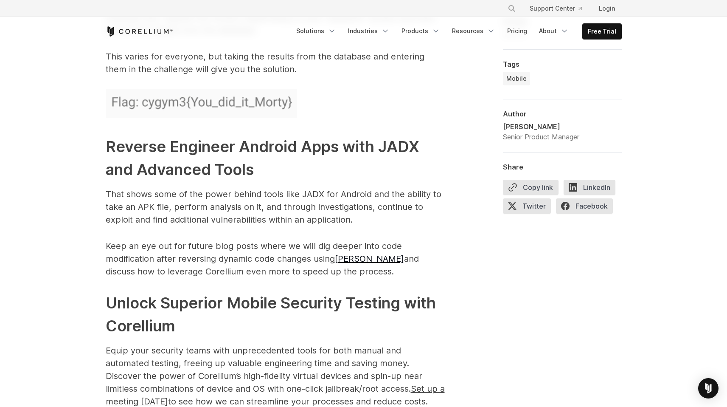
click at [325, 239] on p "Keep an eye out for future blog posts where we will dig deeper into code modifi…" at bounding box center [276, 258] width 340 height 38
drag, startPoint x: 316, startPoint y: 245, endPoint x: 323, endPoint y: 245, distance: 7.2
click at [323, 245] on p "Keep an eye out for future blog posts where we will dig deeper into code modifi…" at bounding box center [276, 258] width 340 height 38
click at [286, 240] on p "Keep an eye out for future blog posts where we will dig deeper into code modifi…" at bounding box center [276, 258] width 340 height 38
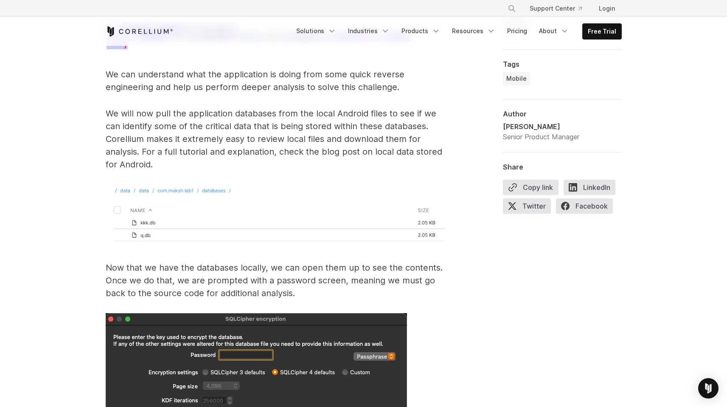
scroll to position [2592, 0]
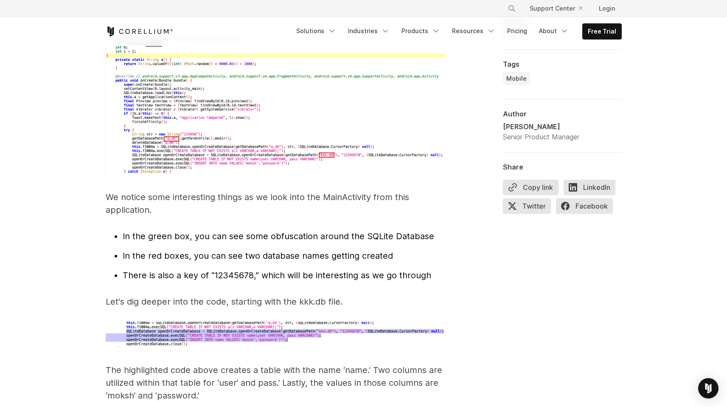
drag, startPoint x: 277, startPoint y: 221, endPoint x: 329, endPoint y: 221, distance: 51.4
click at [329, 231] on span "In the green box, you can see some obfuscation around the SQLite Database" at bounding box center [279, 236] width 312 height 10
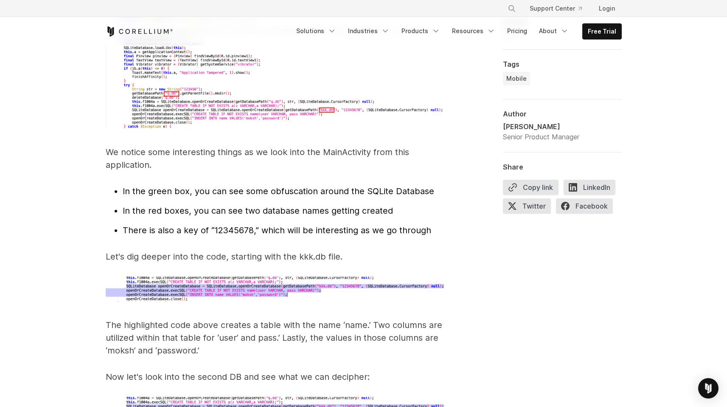
scroll to position [2637, 0]
drag, startPoint x: 250, startPoint y: 236, endPoint x: 272, endPoint y: 237, distance: 22.5
drag, startPoint x: 344, startPoint y: 244, endPoint x: 365, endPoint y: 245, distance: 20.4
click at [352, 250] on p "Let's dig deeper into the code, starting with the kkk.db file." at bounding box center [276, 256] width 340 height 13
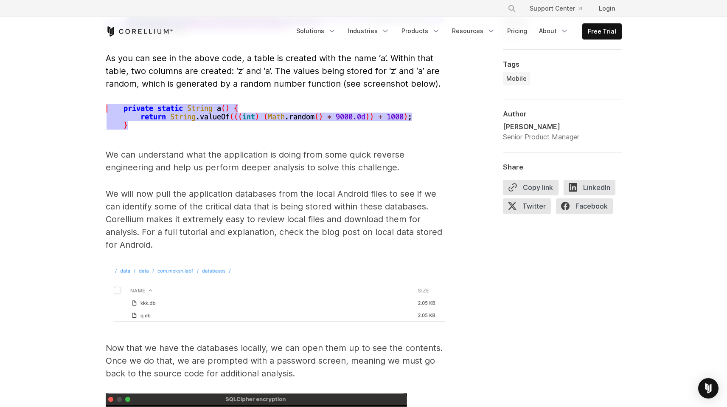
scroll to position [3034, 0]
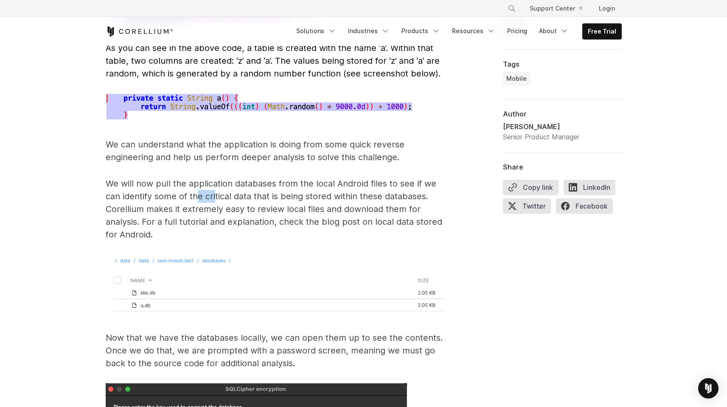
drag, startPoint x: 198, startPoint y: 177, endPoint x: 223, endPoint y: 178, distance: 24.6
click at [219, 177] on p "We will now pull the application databases from the local Android files to see …" at bounding box center [276, 209] width 340 height 64
click at [285, 191] on p "We will now pull the application databases from the local Android files to see …" at bounding box center [276, 209] width 340 height 64
